Goal: Obtain resource: Obtain resource

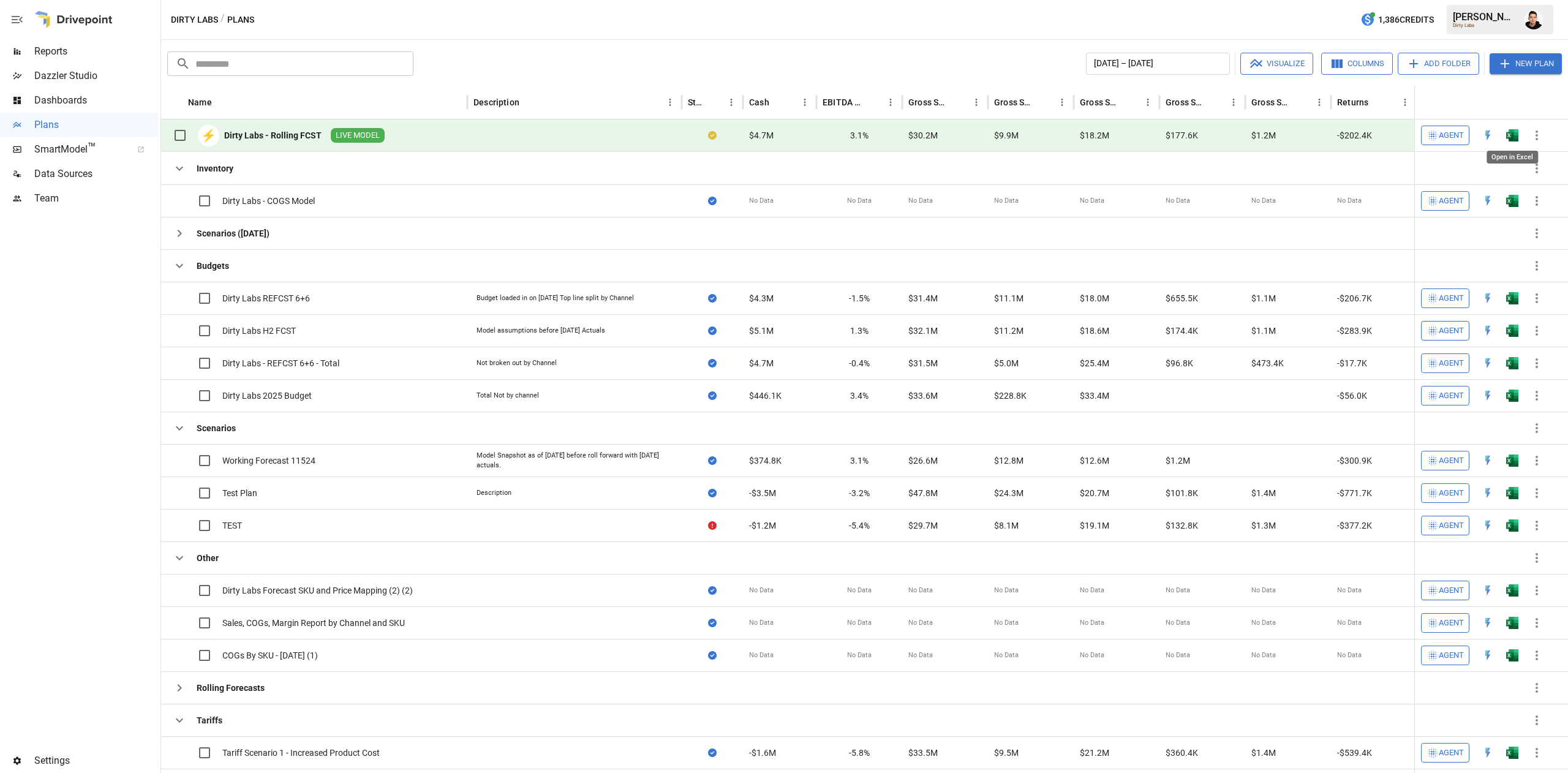
click at [1509, 134] on img "Open in Excel" at bounding box center [1512, 135] width 12 height 12
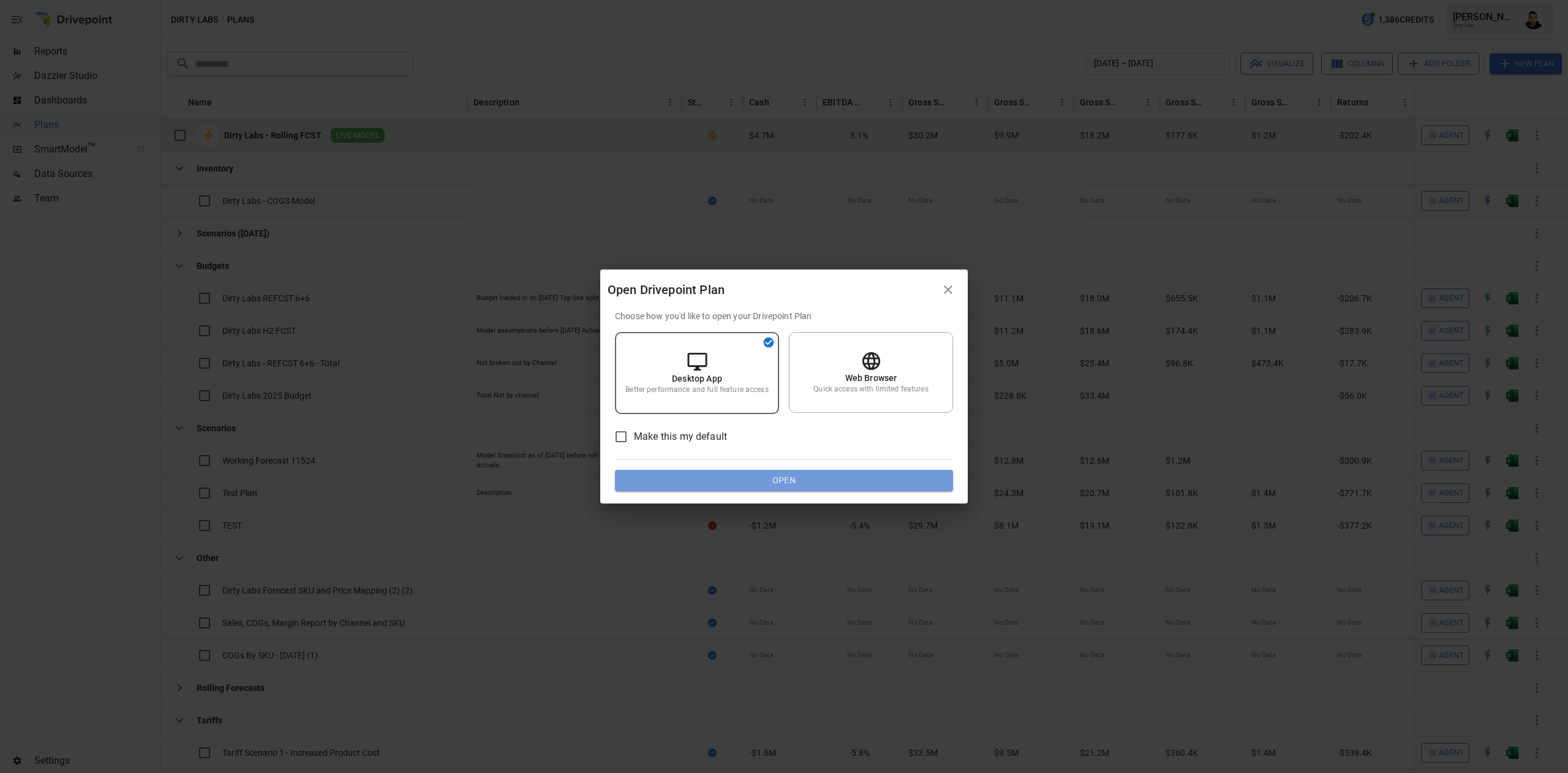
click at [863, 484] on button "Open" at bounding box center [784, 481] width 338 height 22
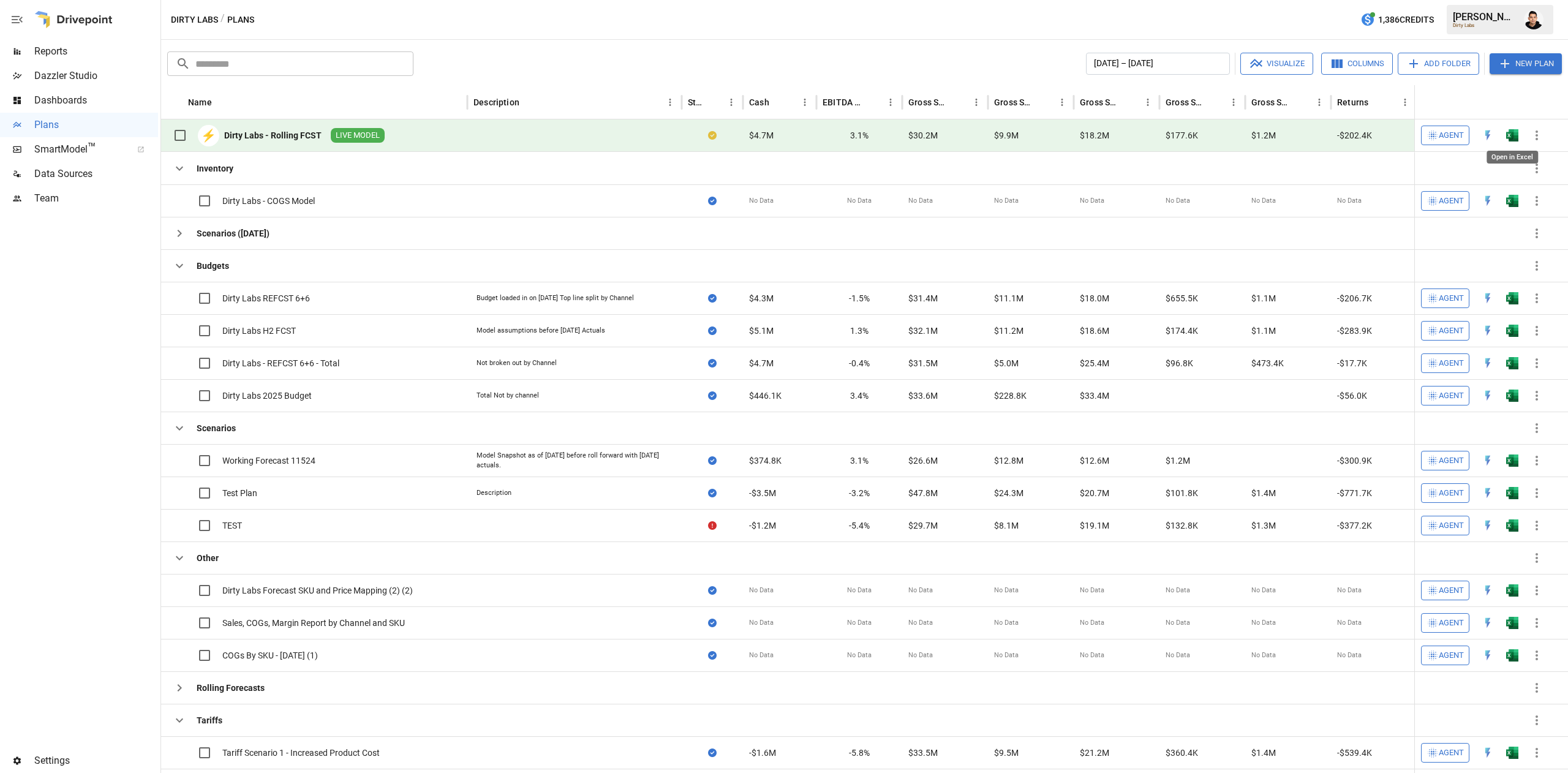
click at [1506, 138] on img "Open in Excel" at bounding box center [1512, 135] width 12 height 12
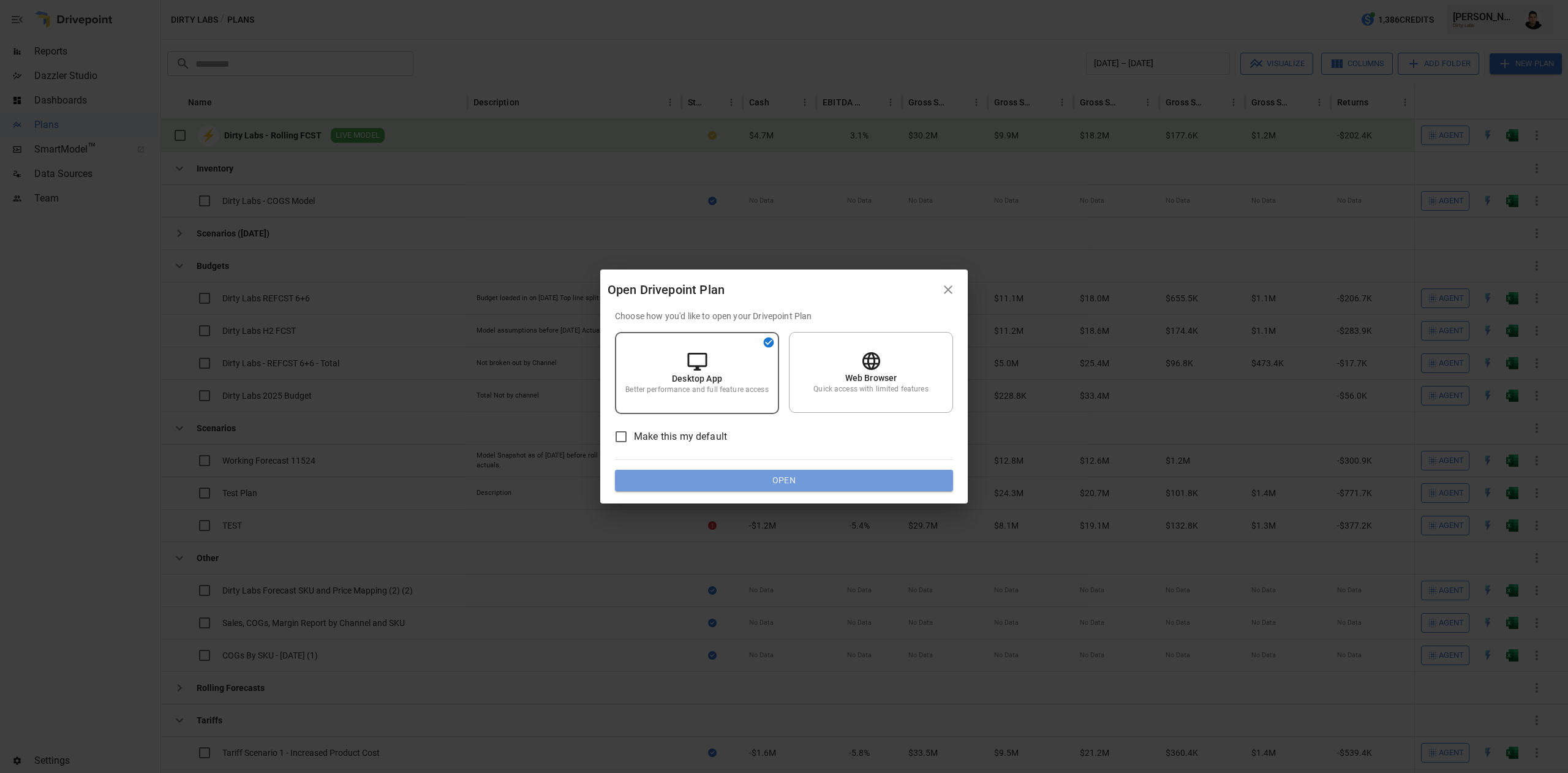
click at [725, 472] on button "Open" at bounding box center [784, 481] width 338 height 22
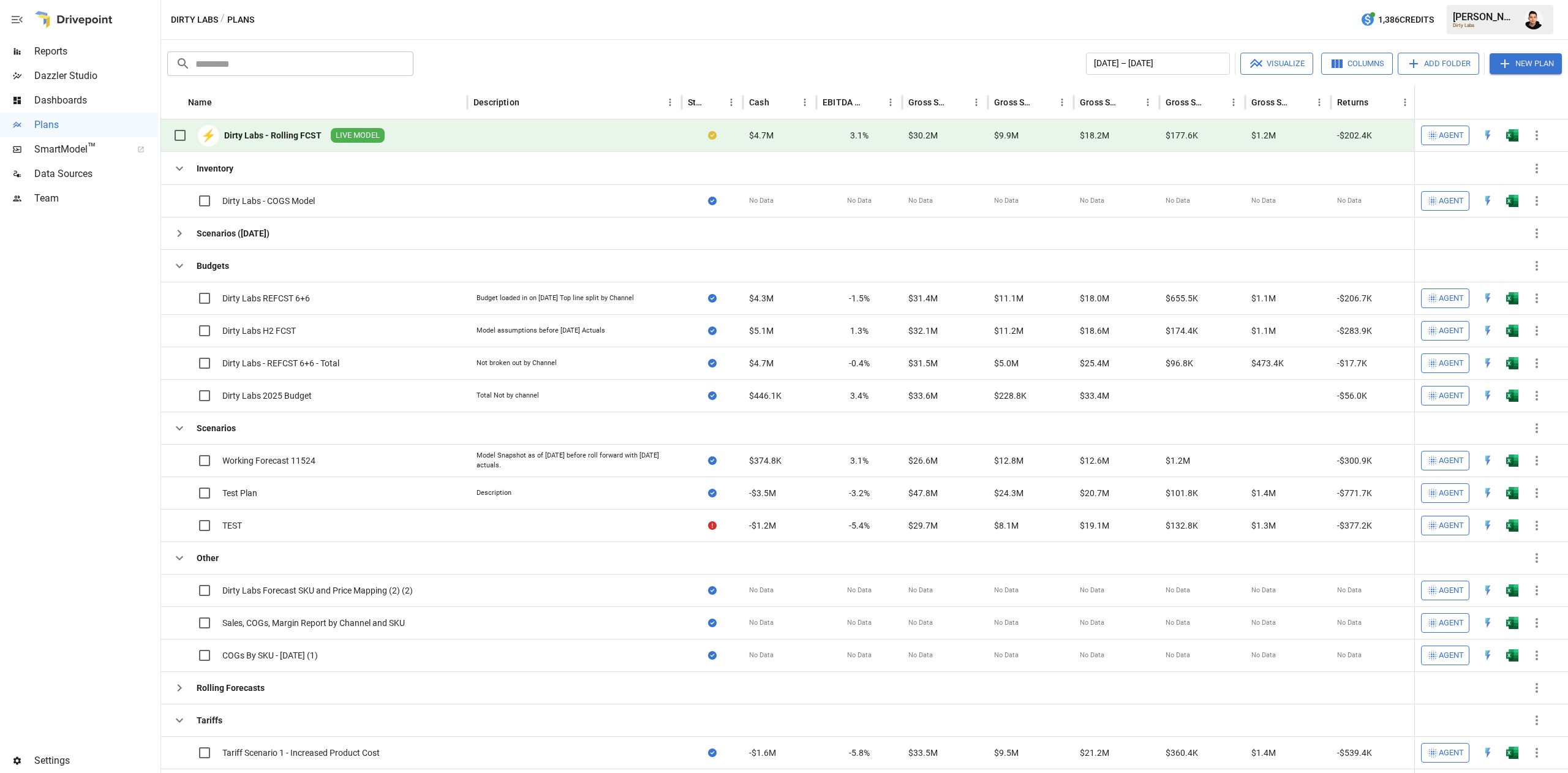
click at [1507, 132] on img "Open in Excel" at bounding box center [1512, 135] width 12 height 12
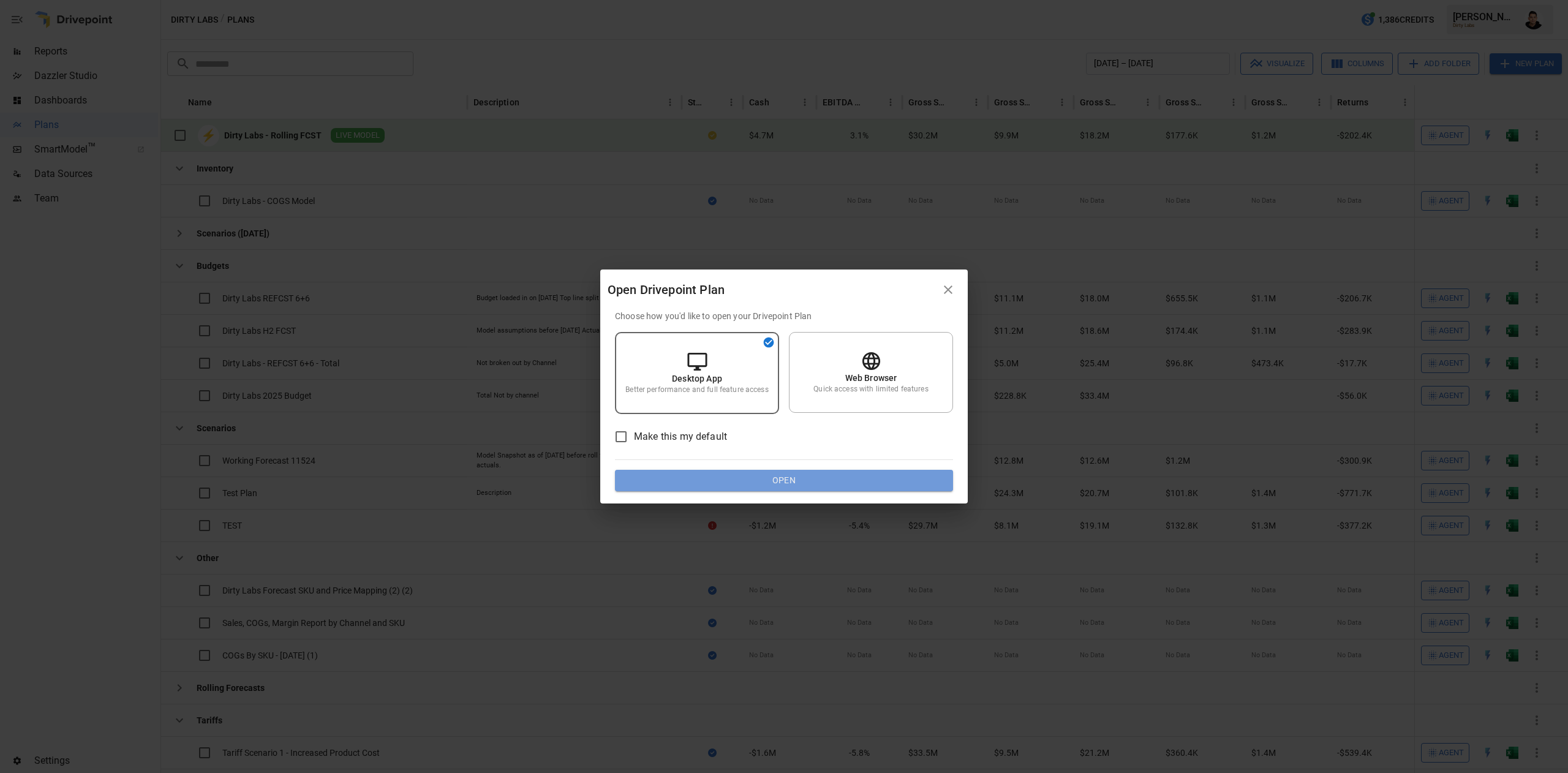
click at [869, 484] on button "Open" at bounding box center [784, 481] width 338 height 22
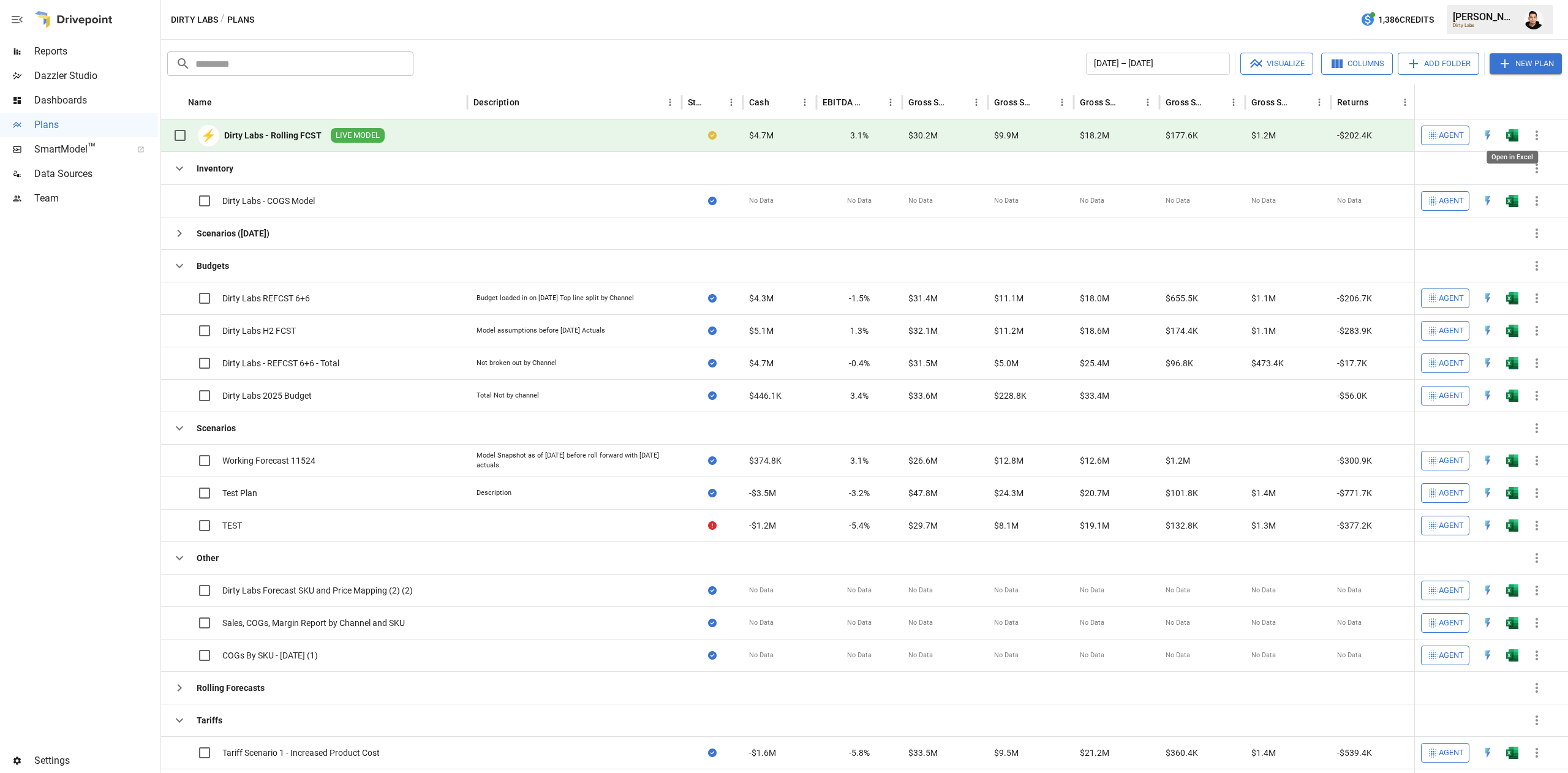
click at [1509, 138] on img "Open in Excel" at bounding box center [1512, 135] width 12 height 12
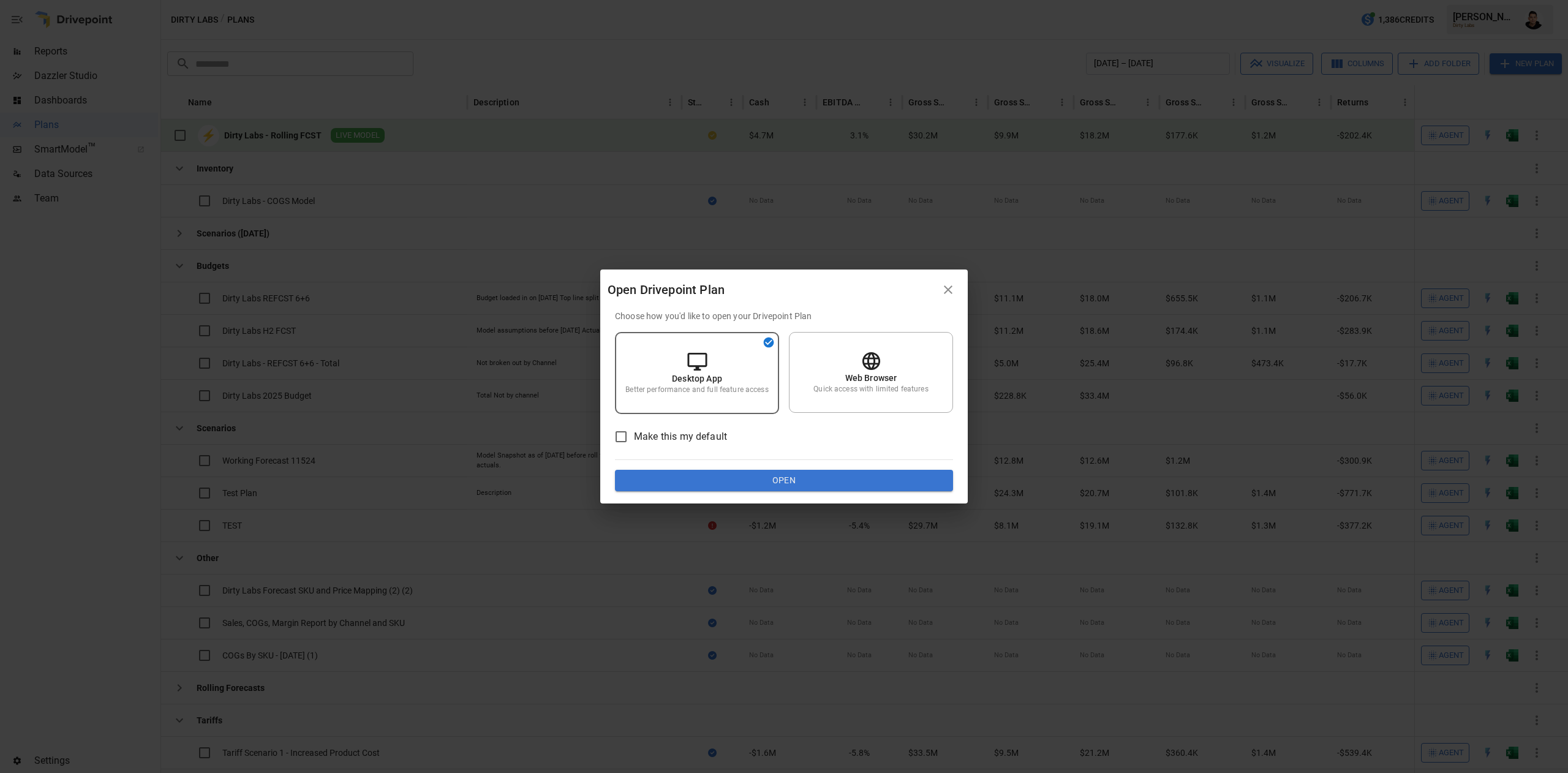
click at [860, 479] on button "Open" at bounding box center [784, 481] width 338 height 22
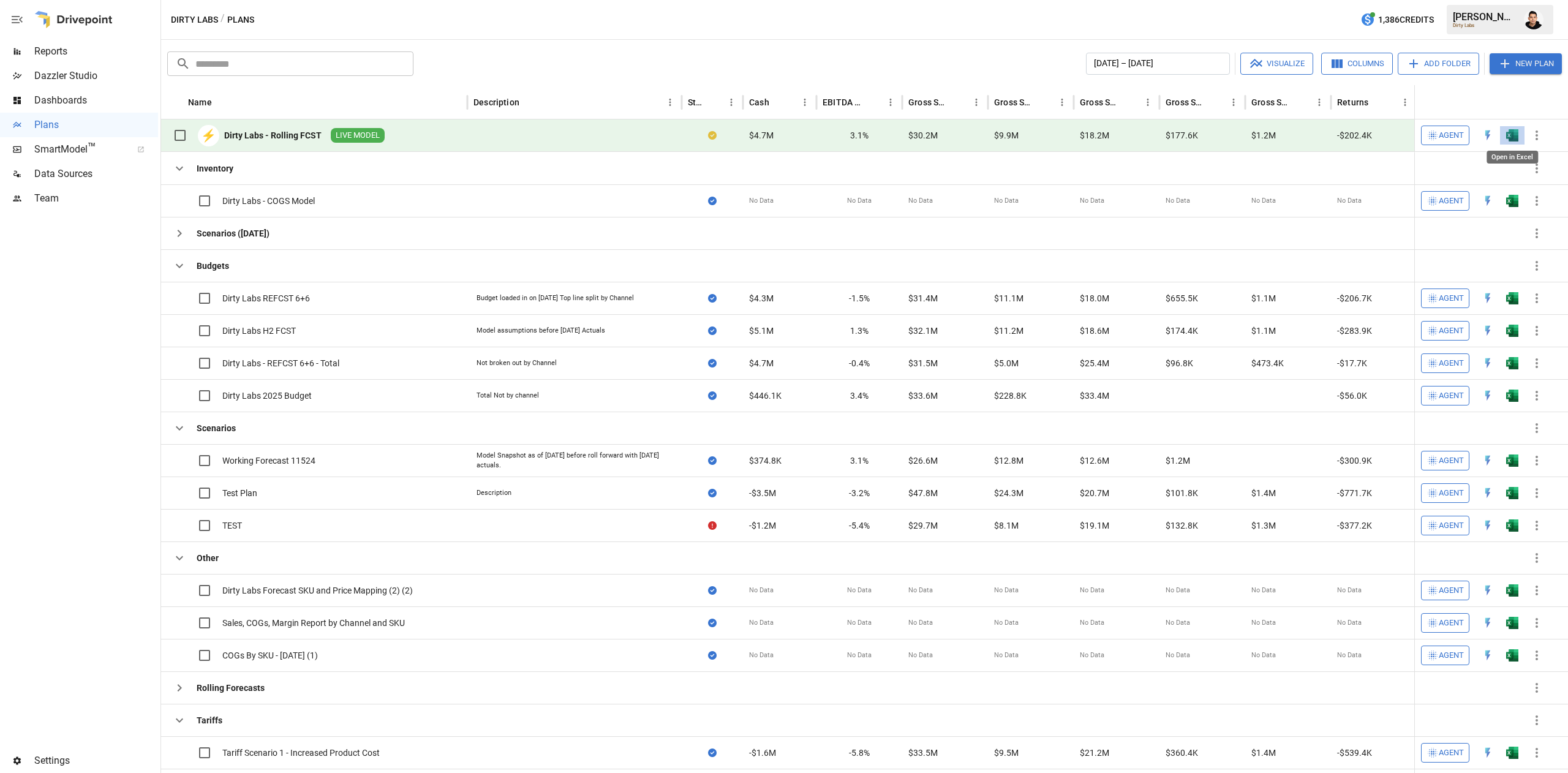
click at [1509, 135] on img "Open in Excel" at bounding box center [1512, 135] width 12 height 12
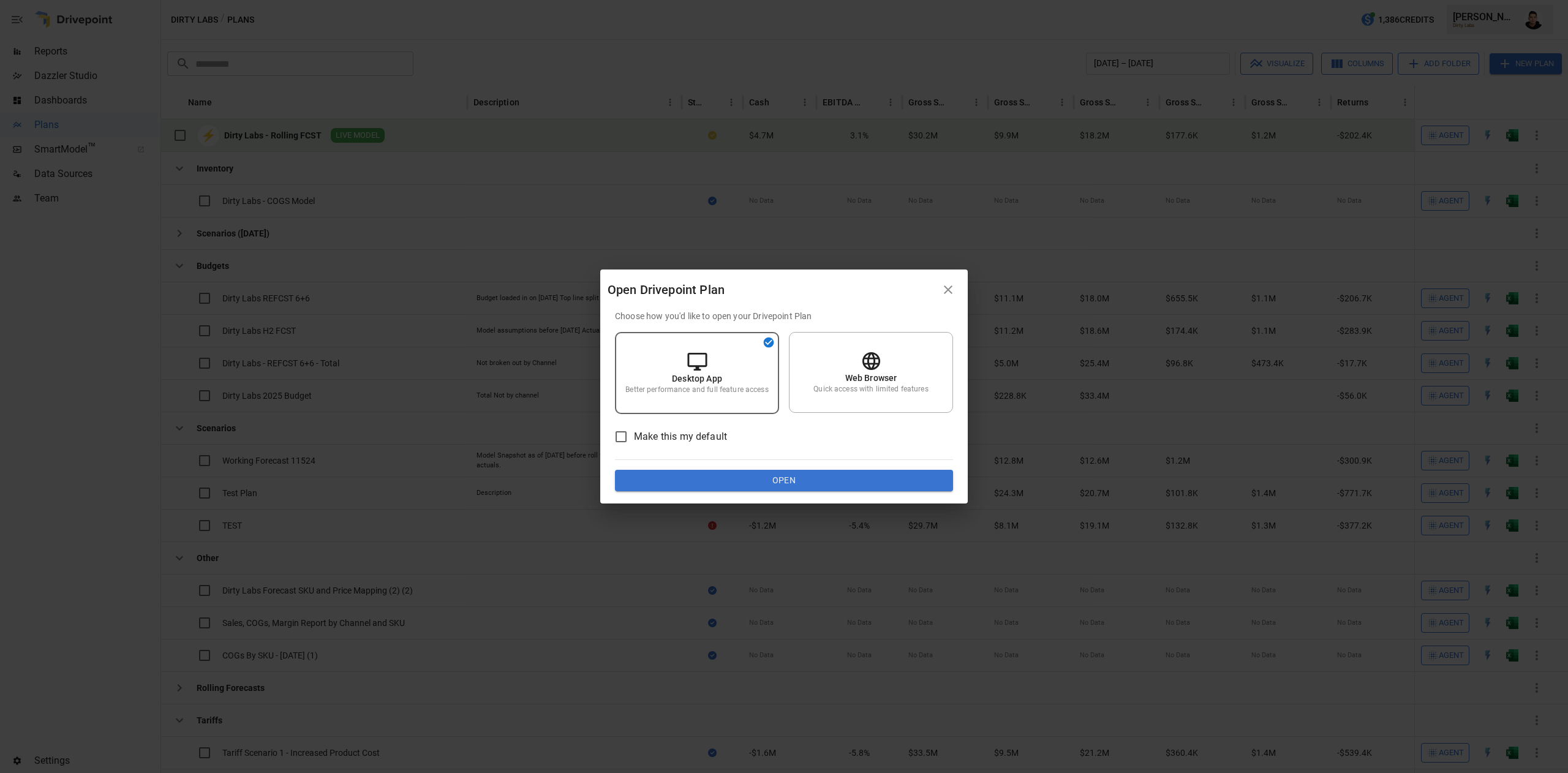
click at [826, 480] on button "Open" at bounding box center [784, 481] width 338 height 22
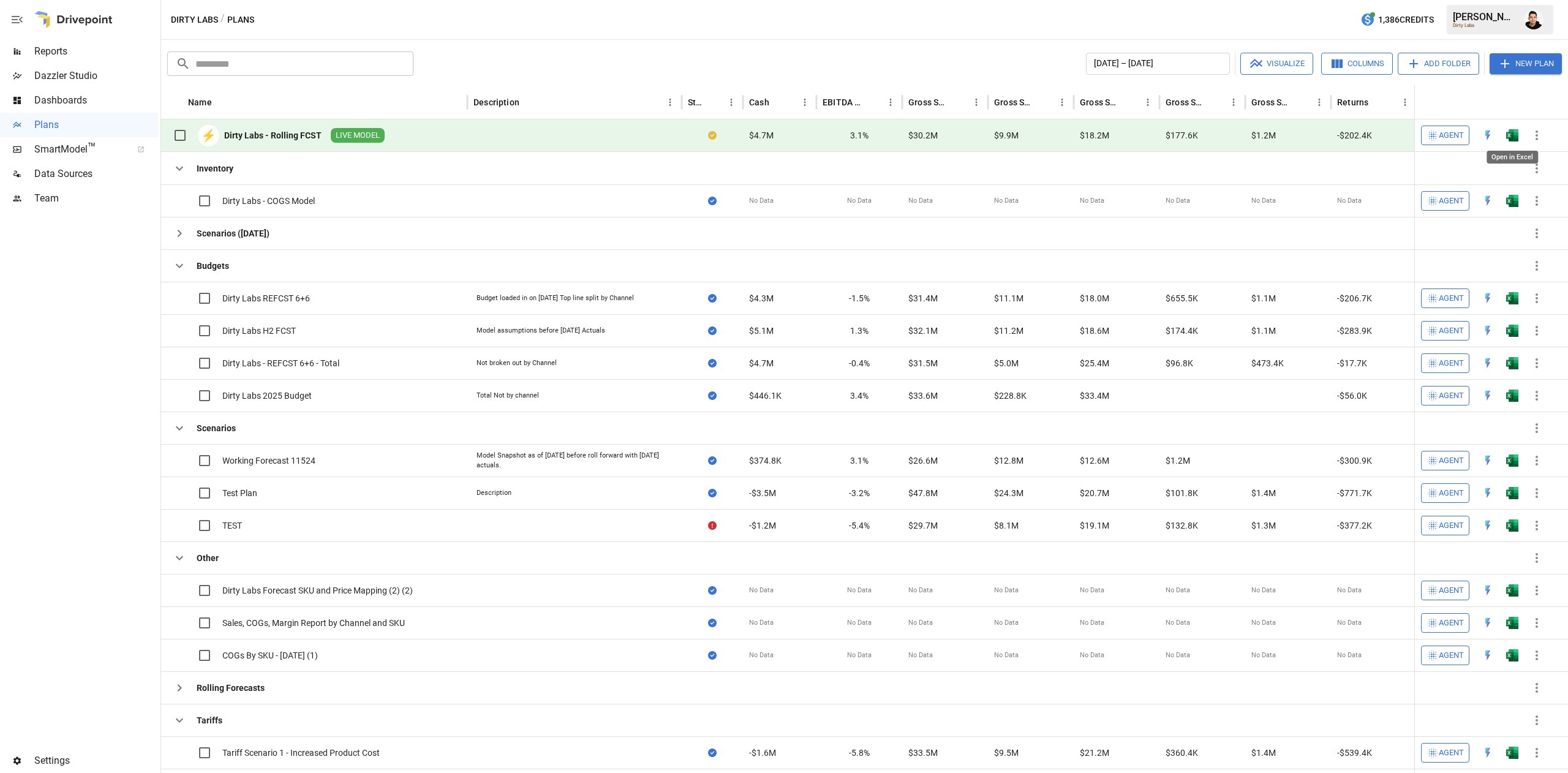
click at [1508, 132] on img "Open in Excel" at bounding box center [1512, 135] width 12 height 12
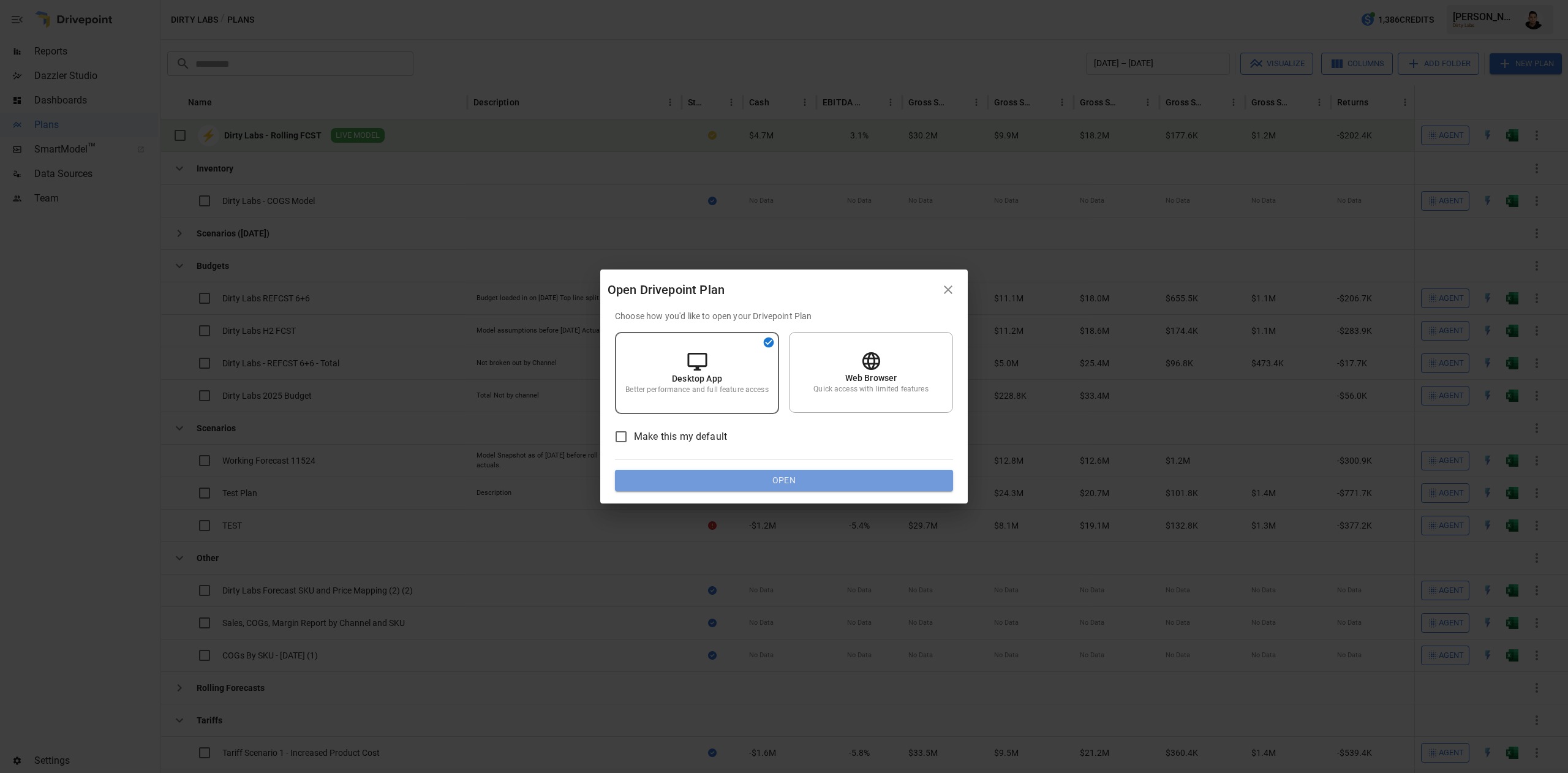
click at [844, 478] on button "Open" at bounding box center [784, 481] width 338 height 22
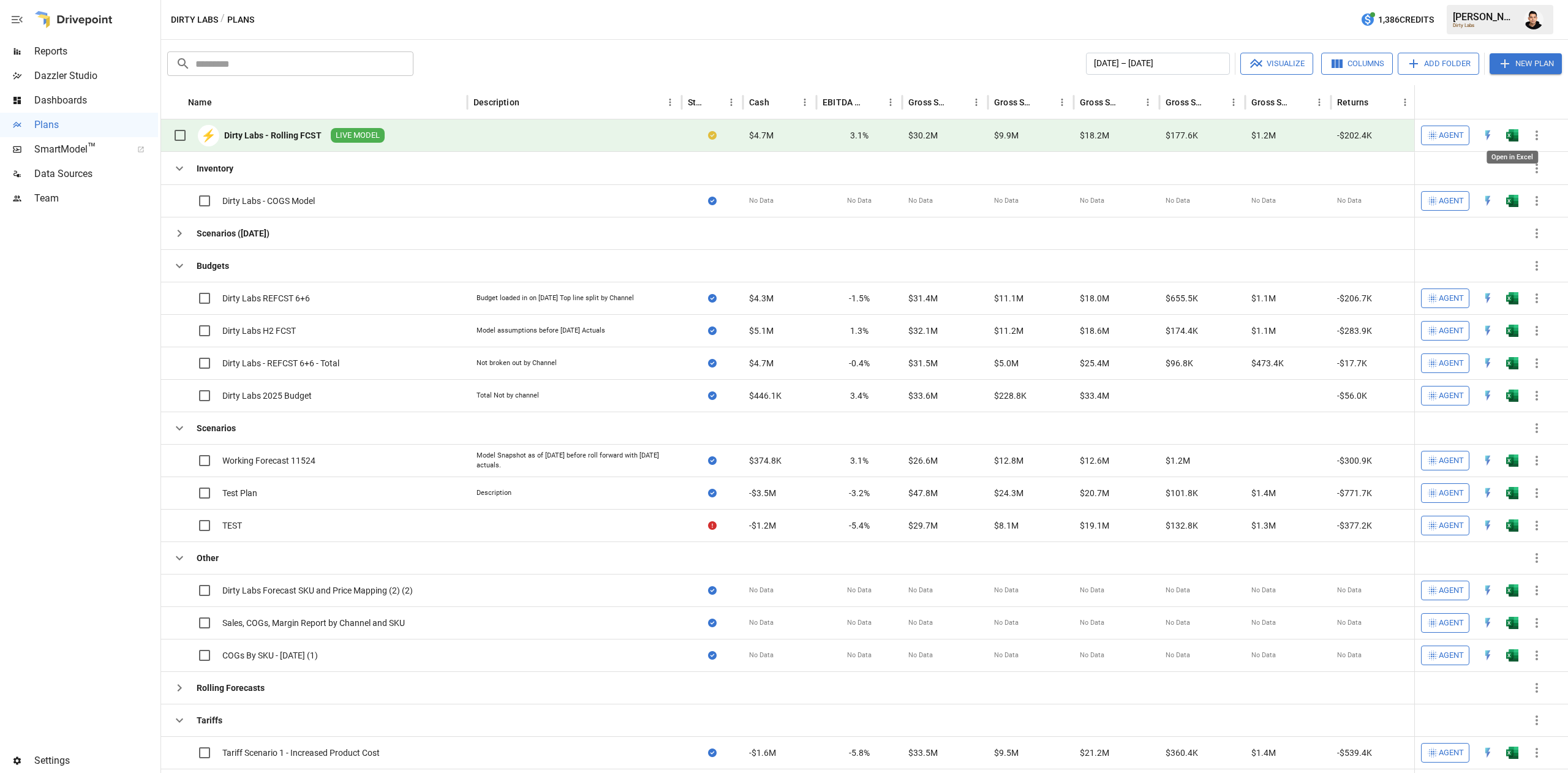
click at [1517, 139] on img "Open in Excel" at bounding box center [1512, 135] width 12 height 12
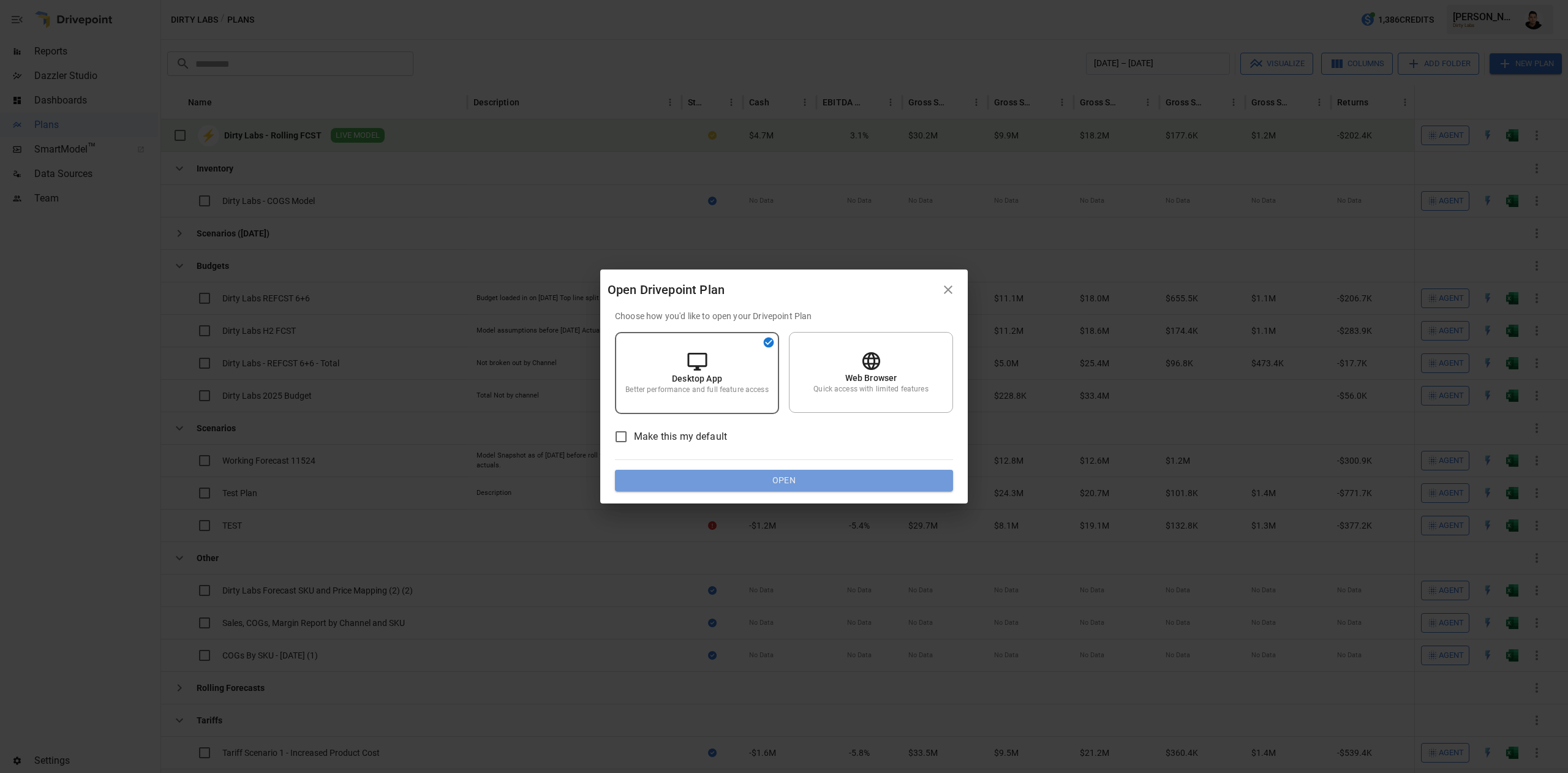
click at [880, 474] on button "Open" at bounding box center [784, 481] width 338 height 22
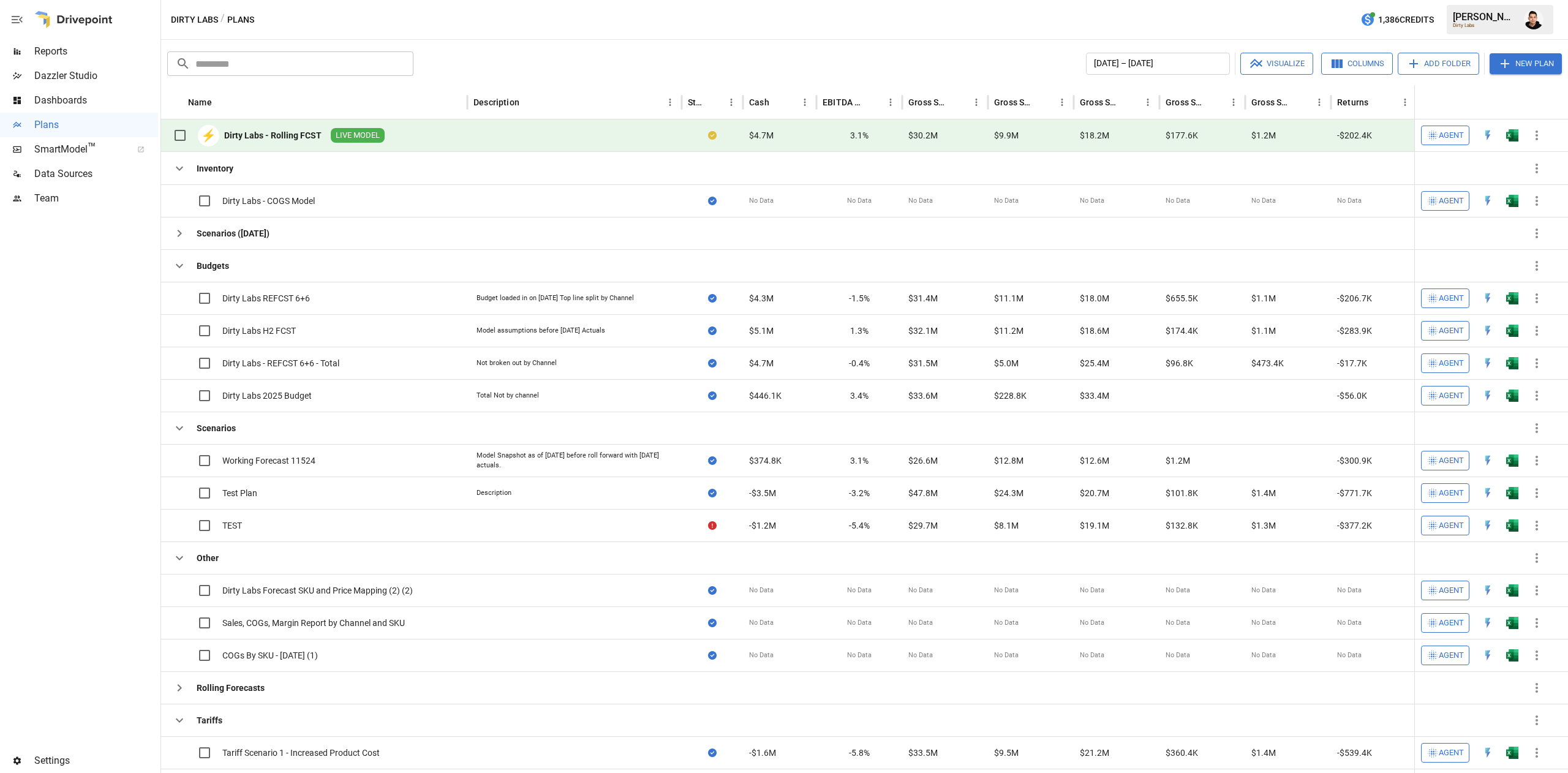
click at [1540, 22] on img "Francisco Sanchez" at bounding box center [1533, 20] width 20 height 20
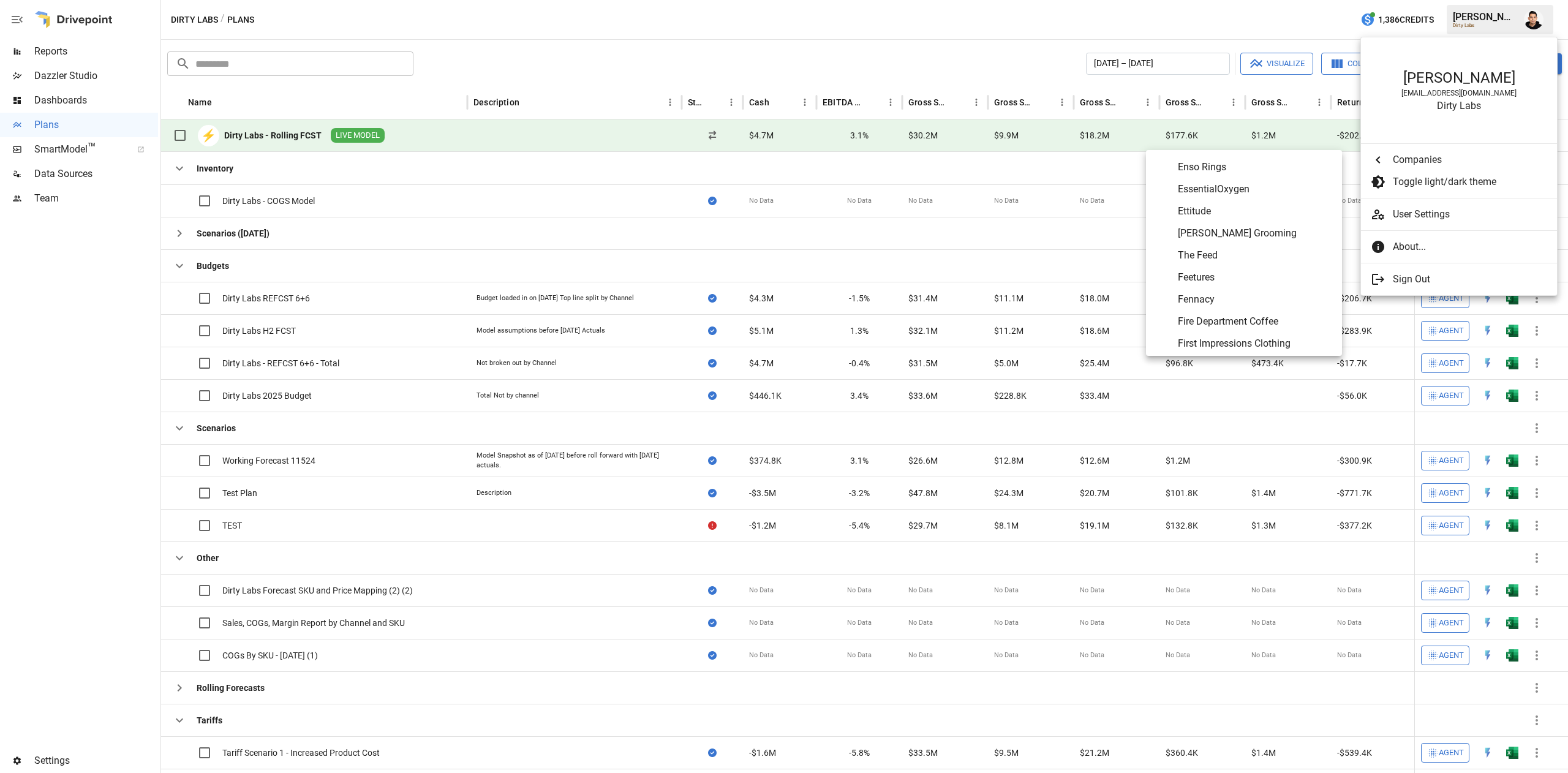
scroll to position [2030, 0]
click at [1255, 291] on span "Fire Department Coffee" at bounding box center [1255, 297] width 154 height 15
